Goal: Find specific page/section: Find specific page/section

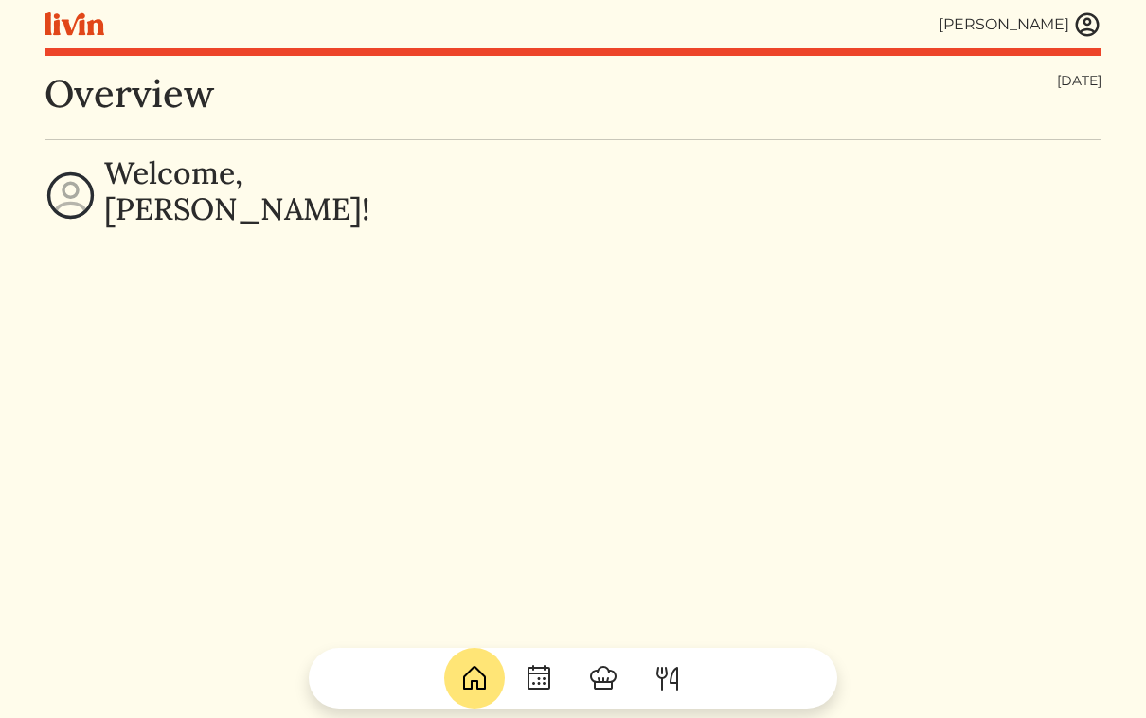
click at [1085, 26] on img at bounding box center [1087, 24] width 28 height 28
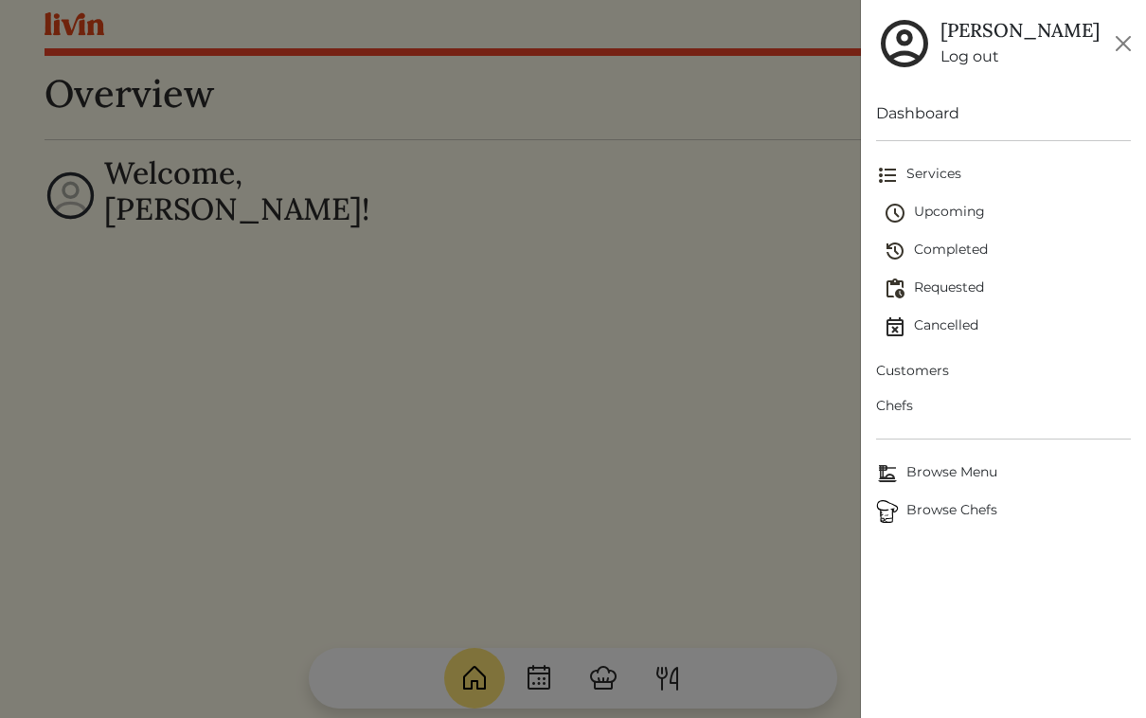
click at [926, 373] on span "Customers" at bounding box center [1004, 371] width 256 height 20
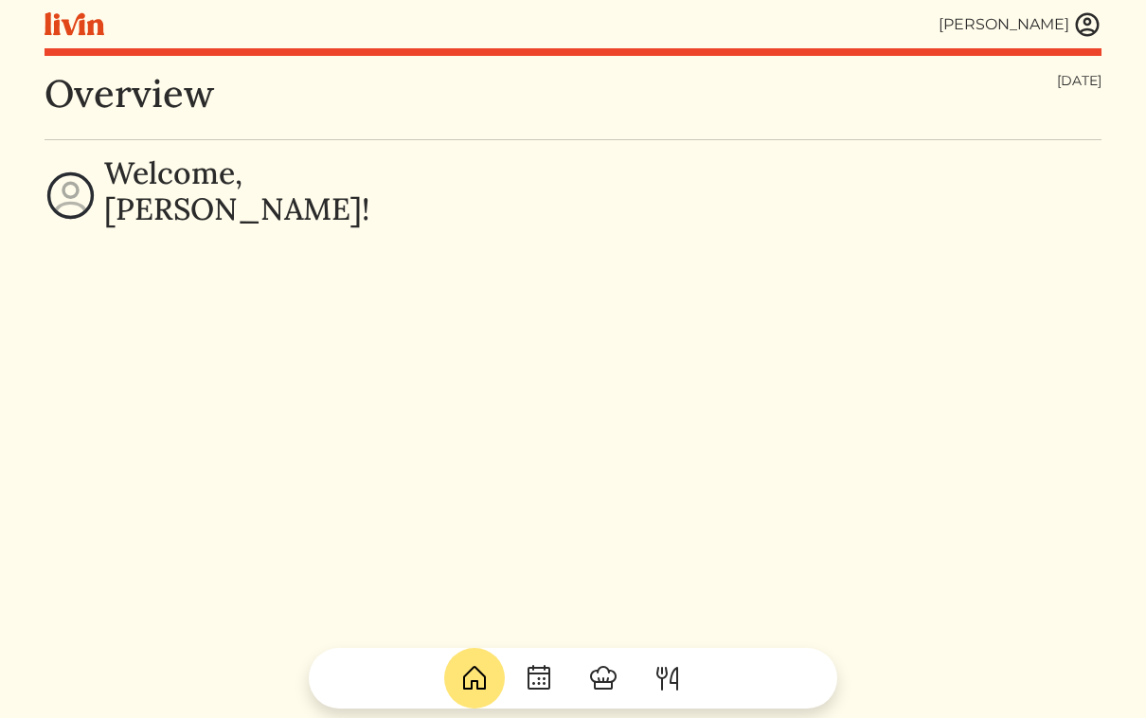
click at [1085, 25] on img at bounding box center [1087, 24] width 28 height 28
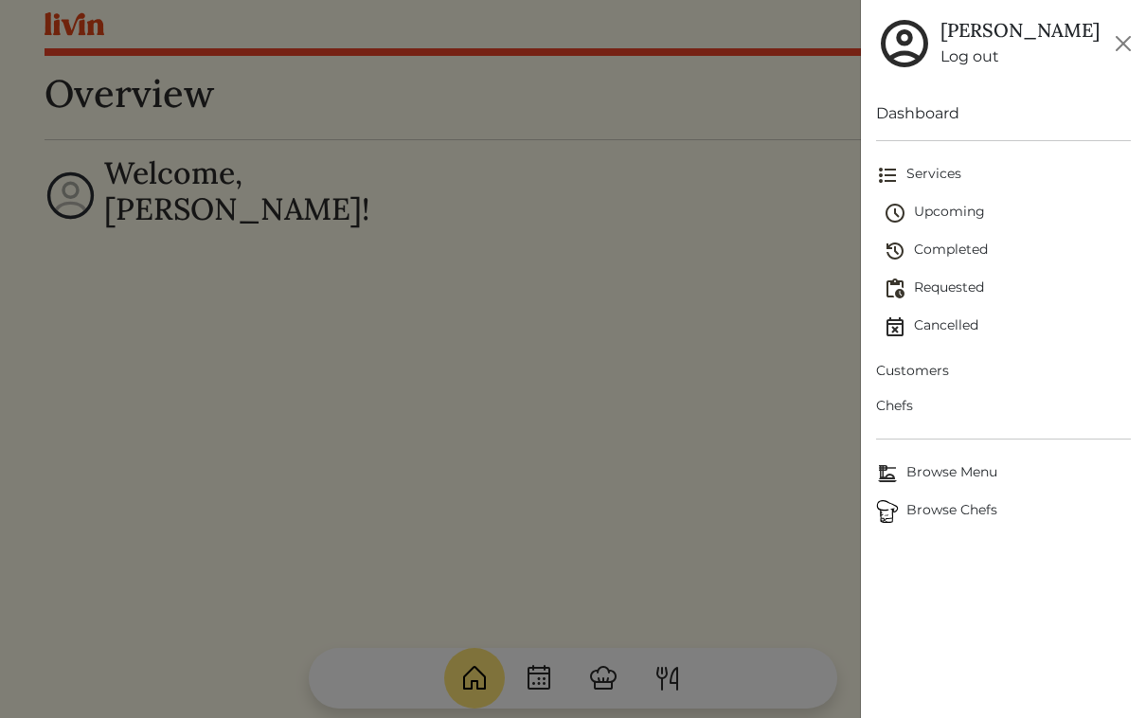
click at [940, 370] on span "Customers" at bounding box center [1004, 371] width 256 height 20
